Goal: Find specific page/section: Find specific page/section

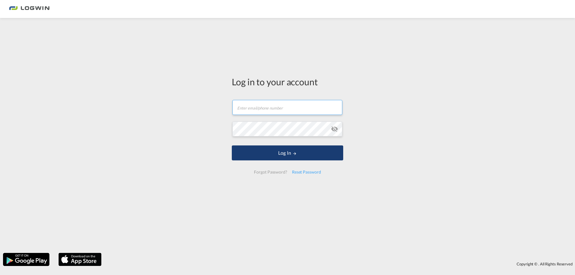
type input "[EMAIL_ADDRESS][DOMAIN_NAME]"
click at [283, 152] on button "Log In" at bounding box center [287, 153] width 111 height 15
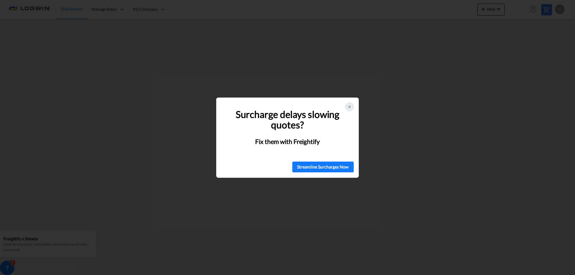
click at [350, 106] on icon at bounding box center [349, 107] width 5 height 5
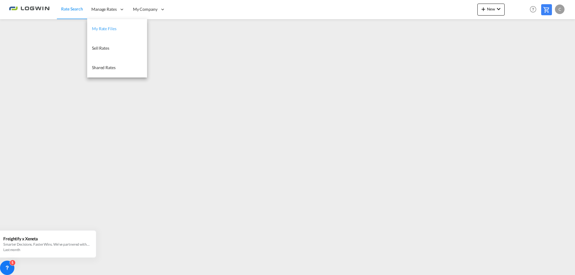
click at [114, 25] on link "My Rate Files" at bounding box center [117, 28] width 60 height 19
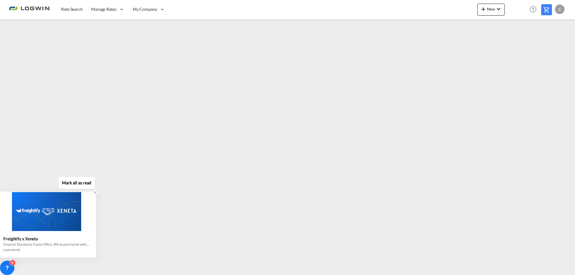
click at [96, 192] on icon at bounding box center [95, 193] width 2 height 2
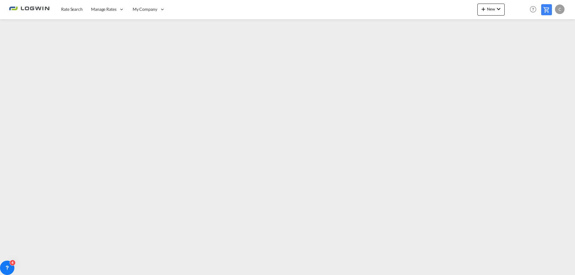
click at [25, 9] on img at bounding box center [29, 9] width 40 height 13
click at [66, 8] on span "Rate Search" at bounding box center [72, 9] width 22 height 5
click at [26, 8] on img at bounding box center [29, 9] width 40 height 13
click at [71, 7] on span "Rate Search" at bounding box center [72, 8] width 22 height 5
